Goal: Navigation & Orientation: Find specific page/section

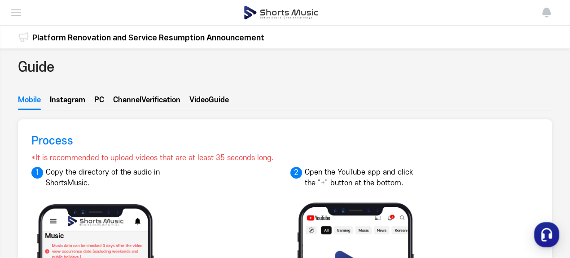
click at [0, 0] on img at bounding box center [0, 0] width 0 height 0
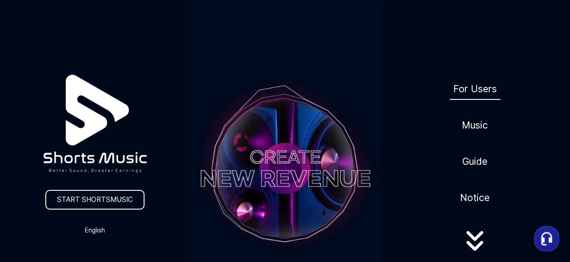
click at [468, 78] on link "For Users" at bounding box center [475, 89] width 51 height 22
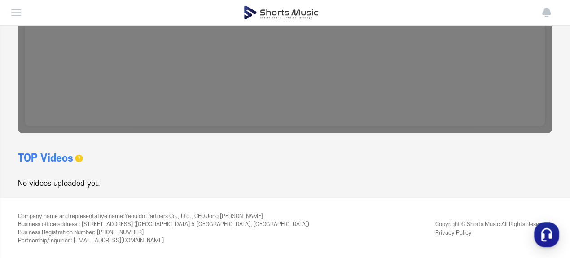
scroll to position [0, 4]
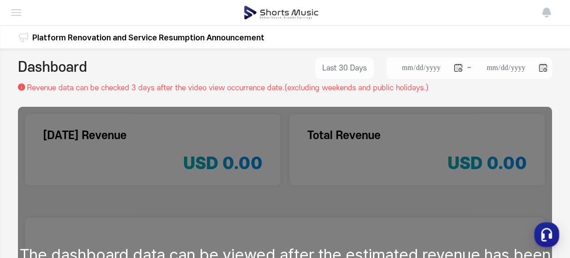
click at [0, 0] on img at bounding box center [0, 0] width 0 height 0
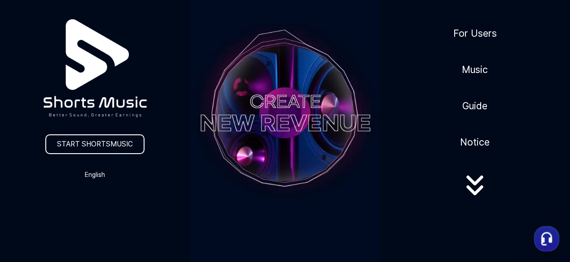
scroll to position [70, 0]
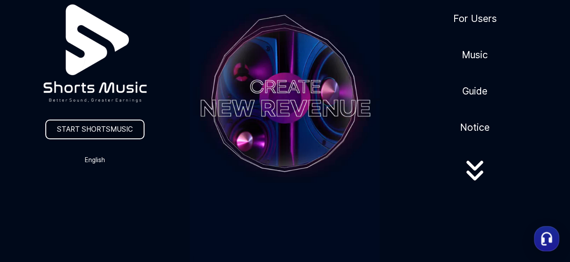
click at [92, 129] on link "START SHORTSMUSIC" at bounding box center [94, 130] width 99 height 20
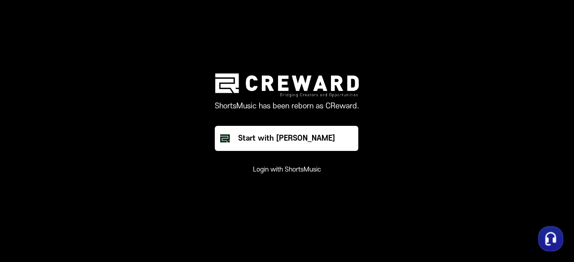
click at [272, 168] on button "Login with ShortsMusic" at bounding box center [287, 170] width 68 height 9
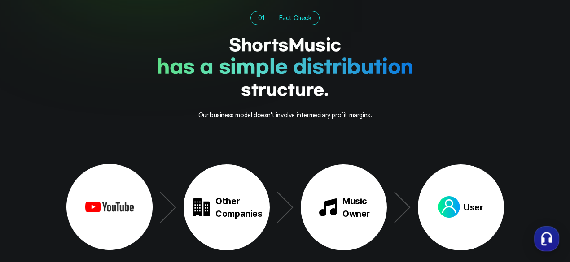
scroll to position [1269, 0]
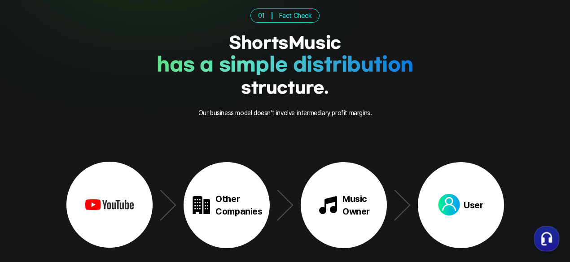
click at [403, 110] on div "01 Fact Check ShortsMusic has a simple distribution structure . Our business mo…" at bounding box center [284, 64] width 437 height 111
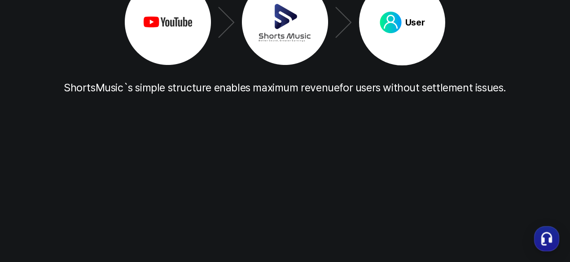
scroll to position [1465, 0]
